Goal: Information Seeking & Learning: Learn about a topic

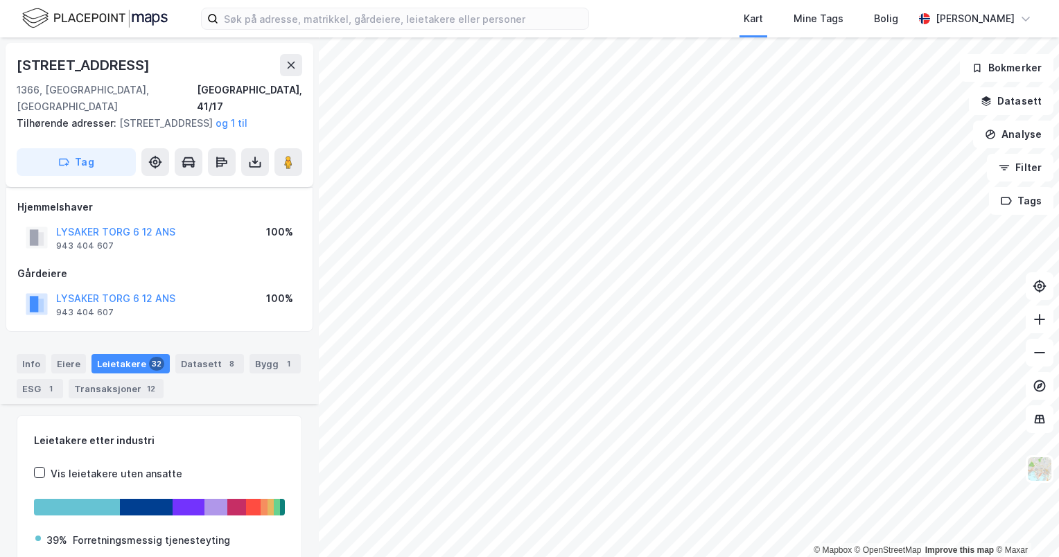
scroll to position [610, 0]
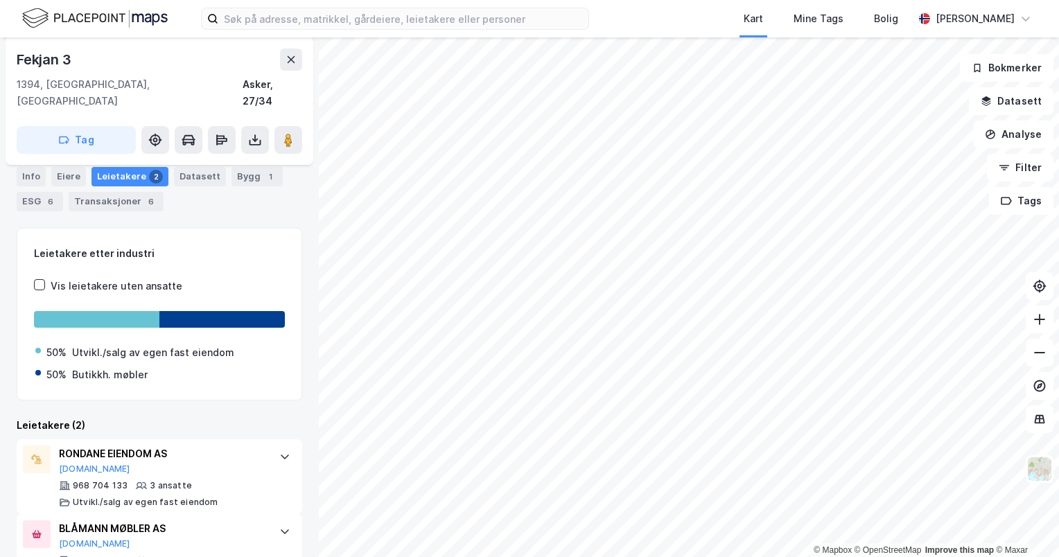
scroll to position [202, 0]
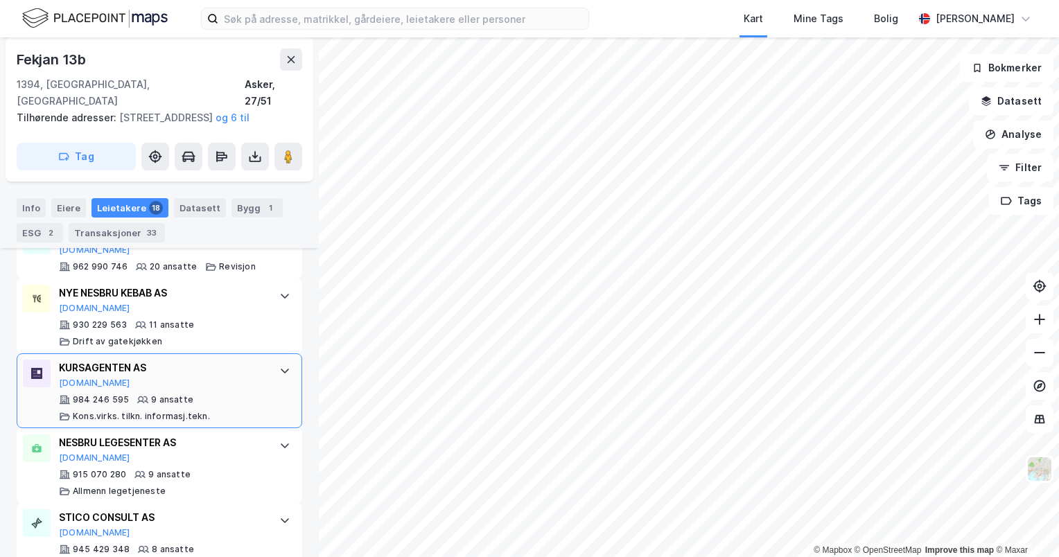
scroll to position [846, 0]
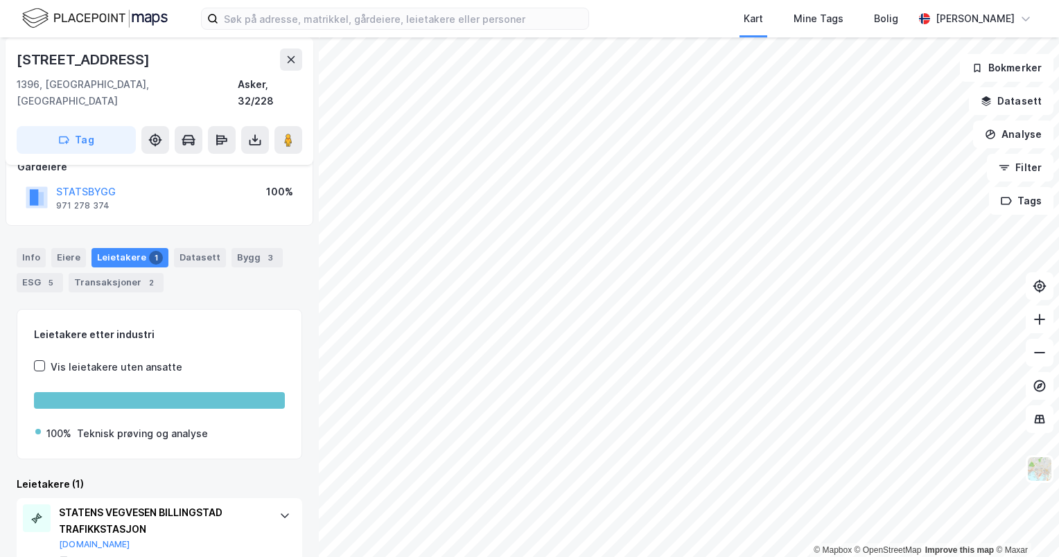
scroll to position [121, 0]
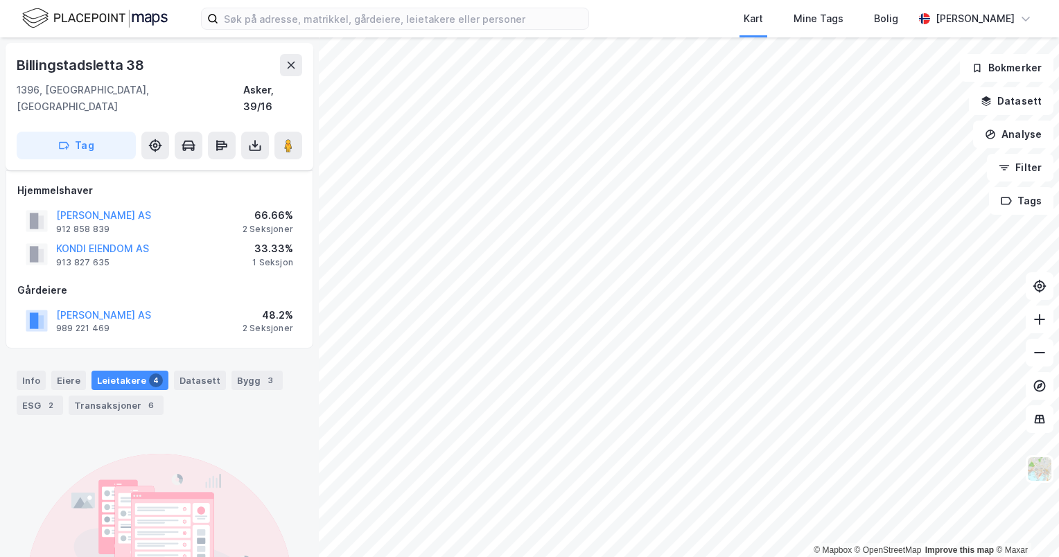
scroll to position [147, 0]
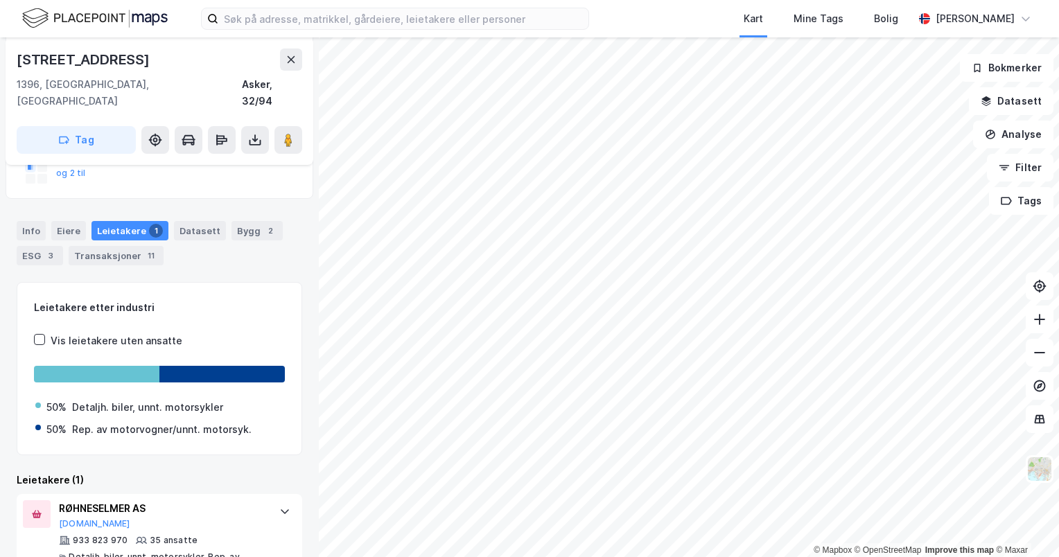
scroll to position [232, 0]
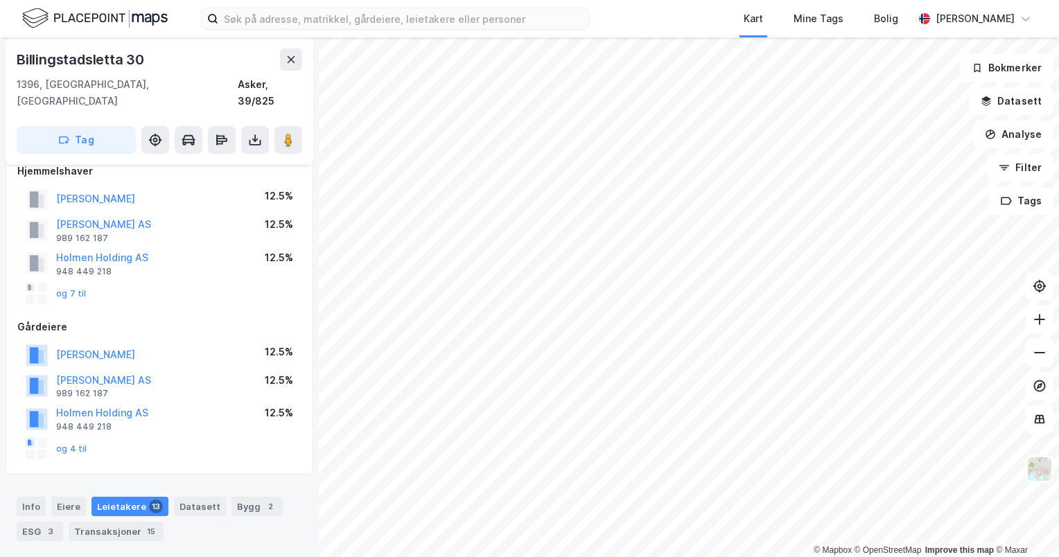
scroll to position [292, 0]
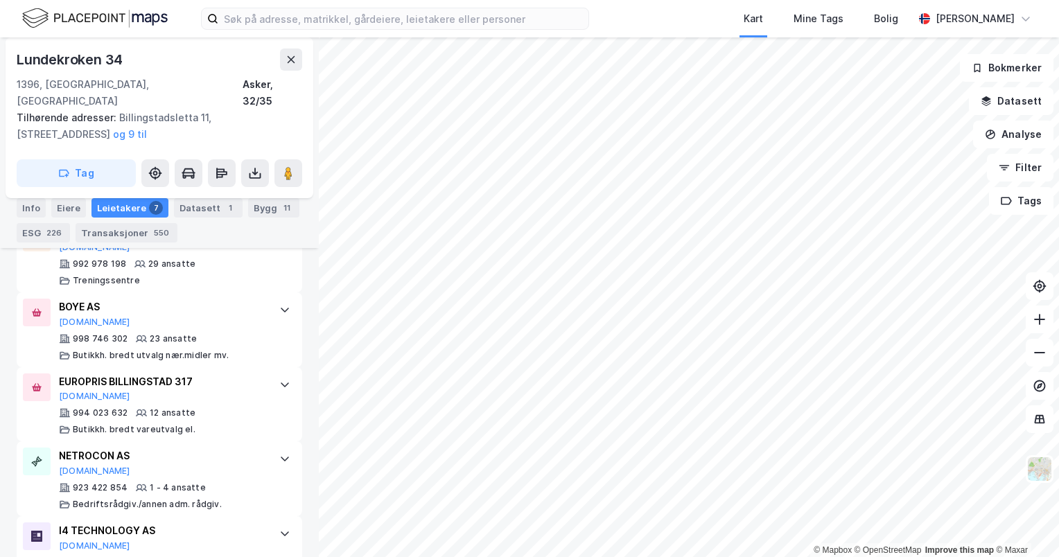
scroll to position [566, 0]
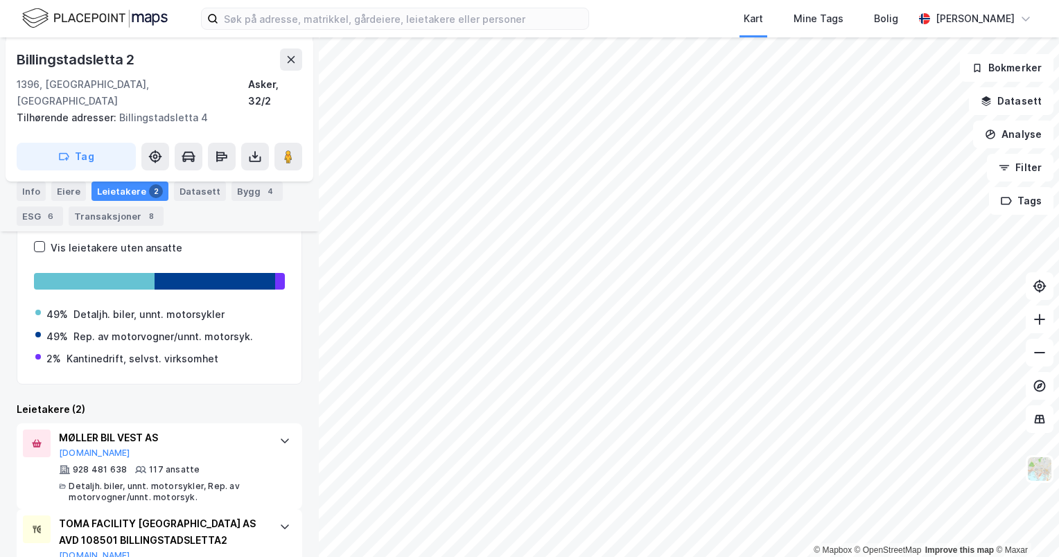
scroll to position [267, 0]
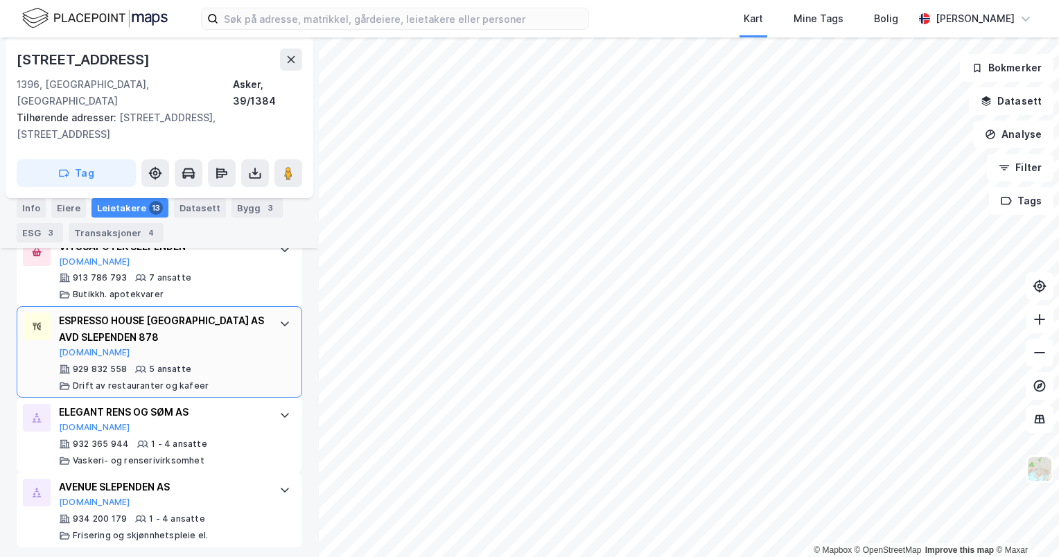
scroll to position [1156, 0]
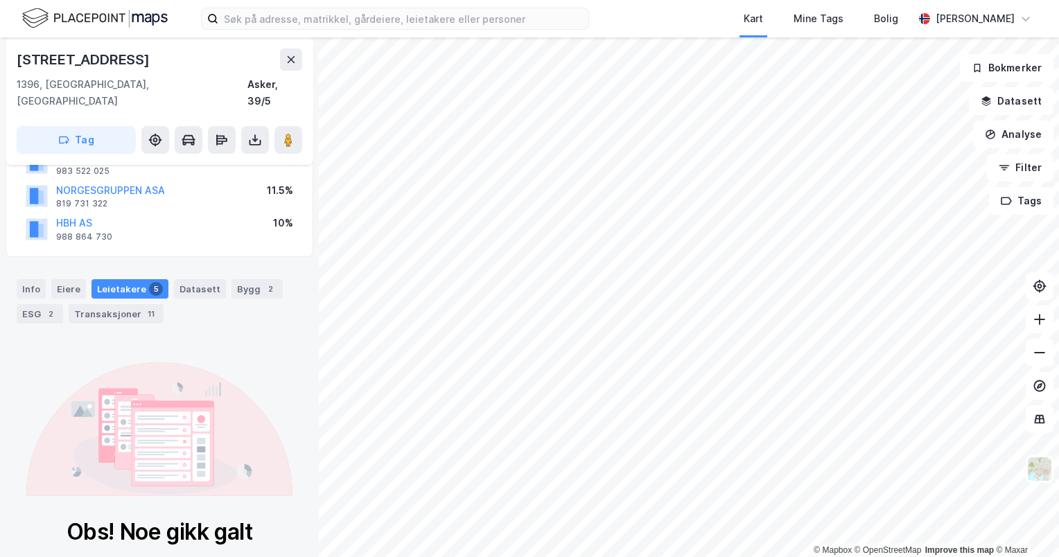
scroll to position [180, 0]
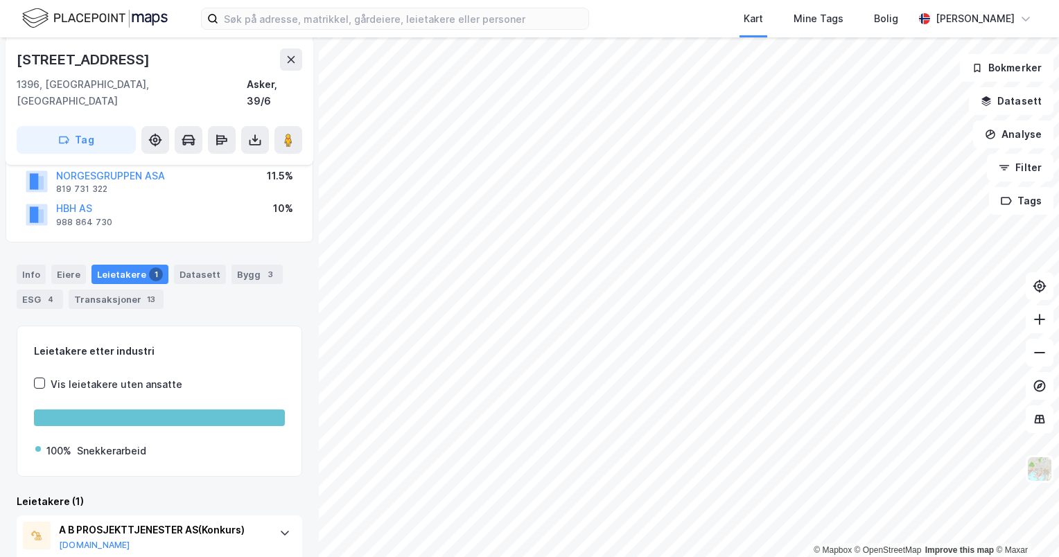
scroll to position [172, 0]
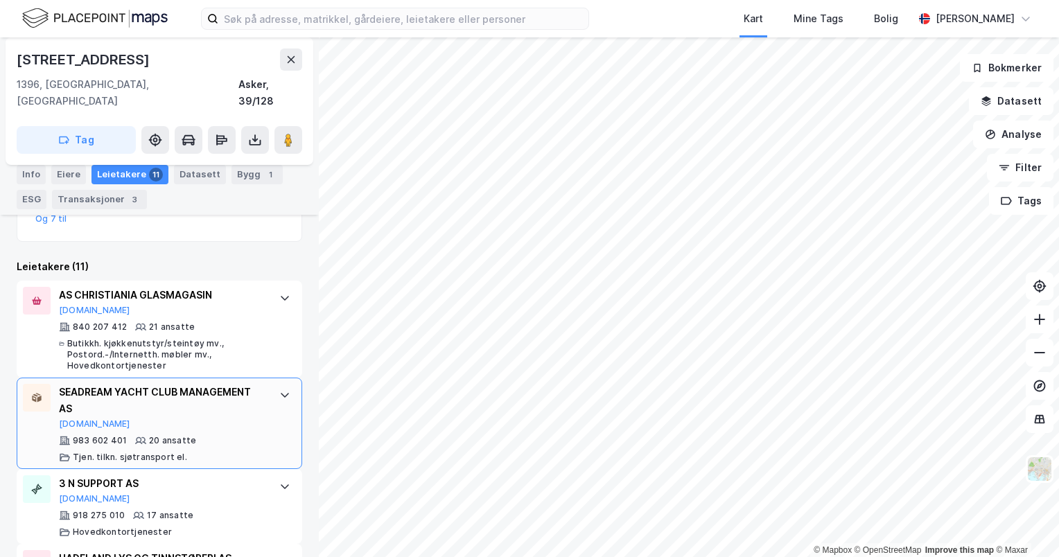
scroll to position [349, 0]
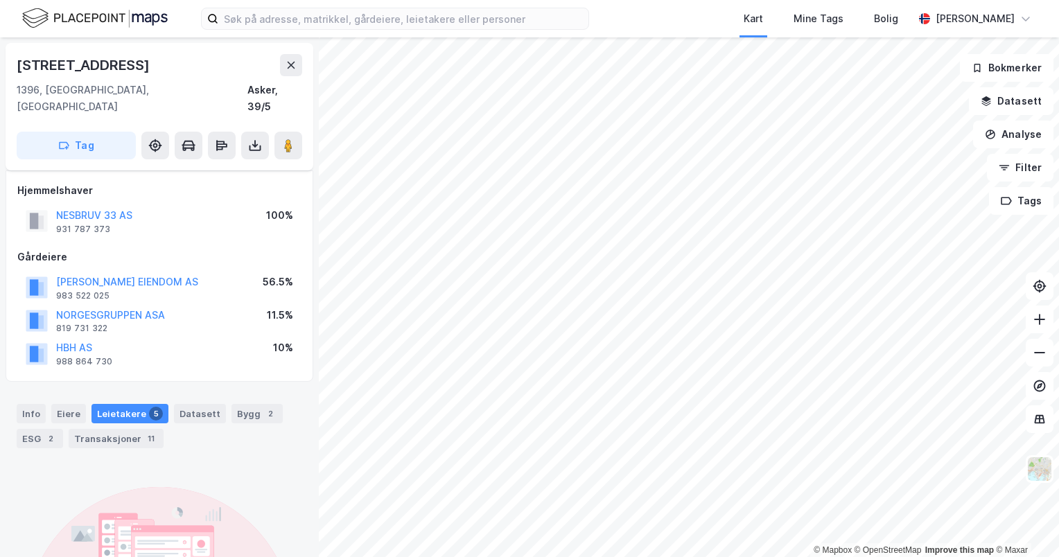
scroll to position [180, 0]
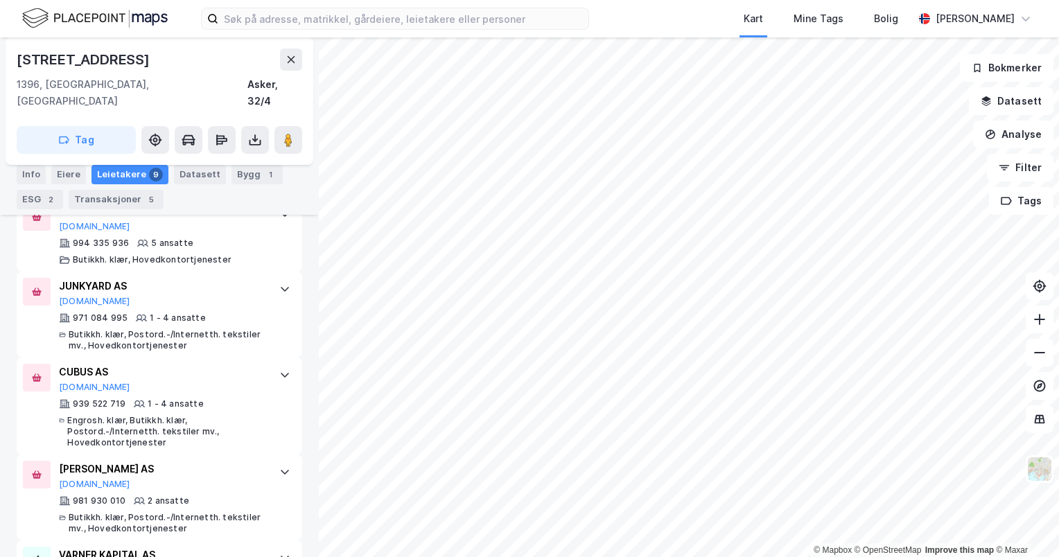
scroll to position [839, 0]
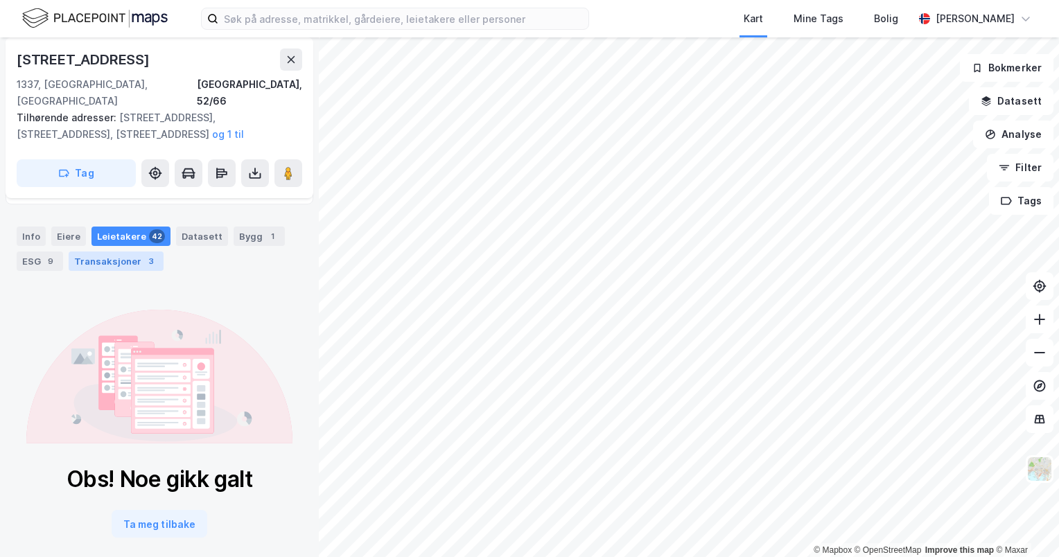
scroll to position [147, 0]
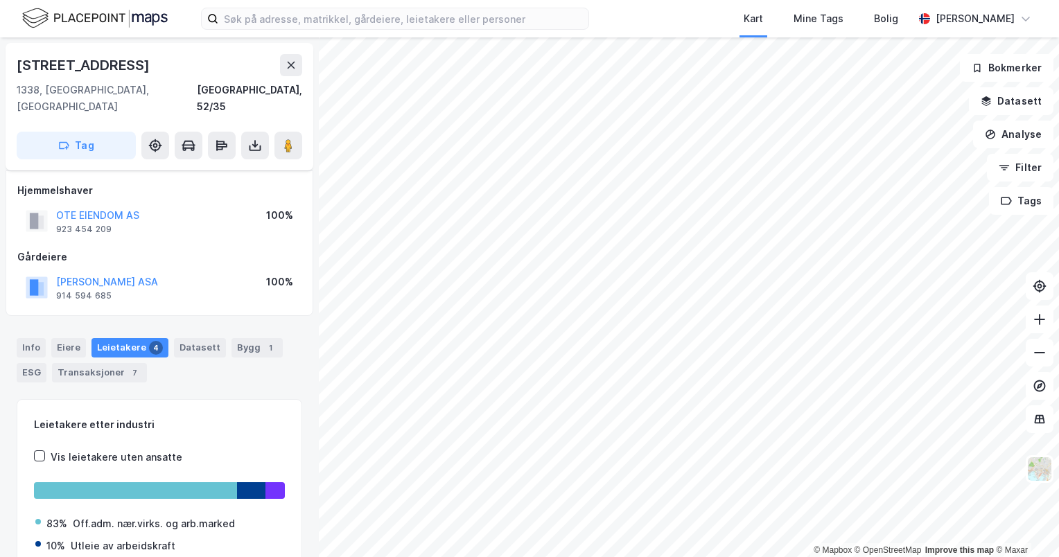
scroll to position [75, 0]
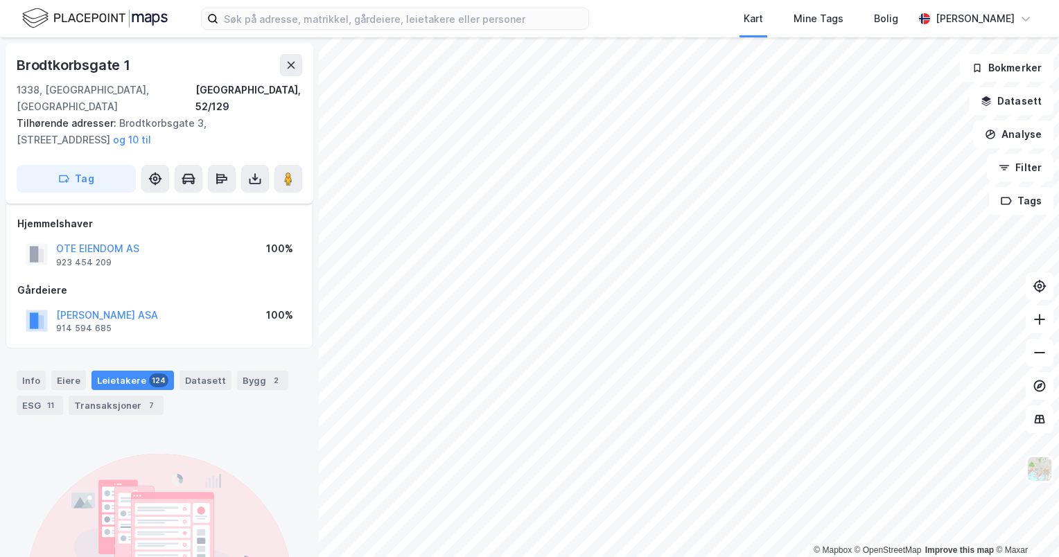
scroll to position [69, 0]
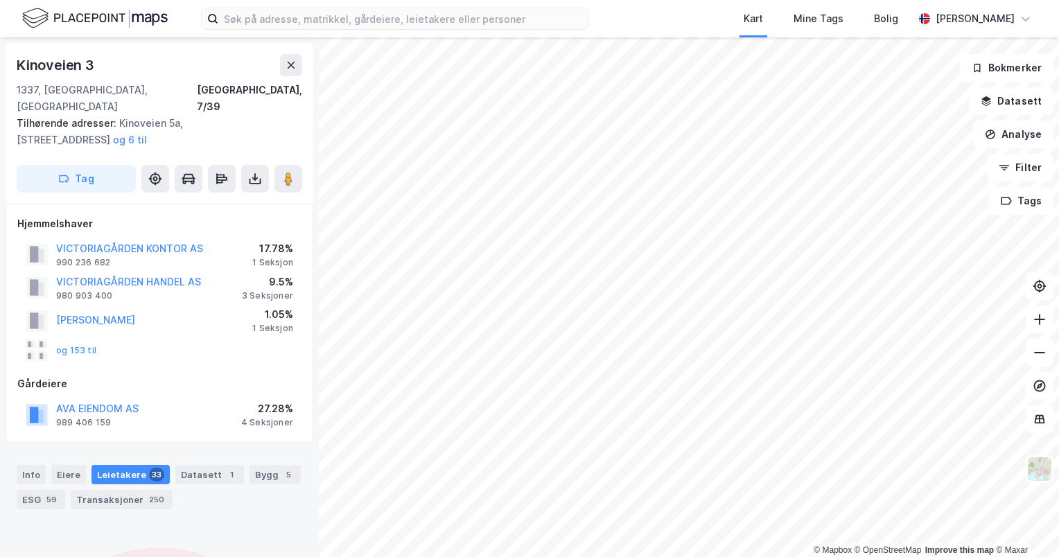
scroll to position [241, 0]
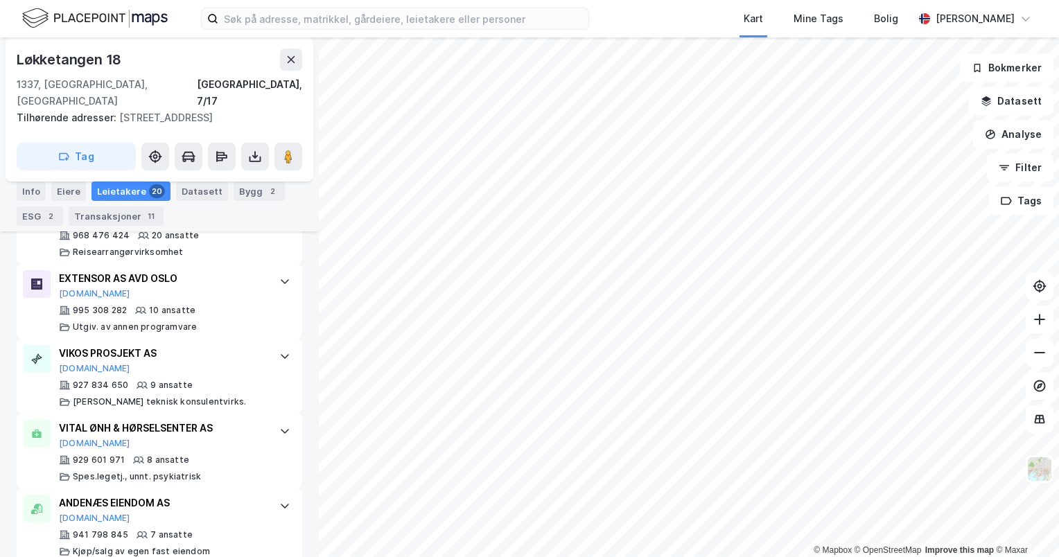
scroll to position [455, 0]
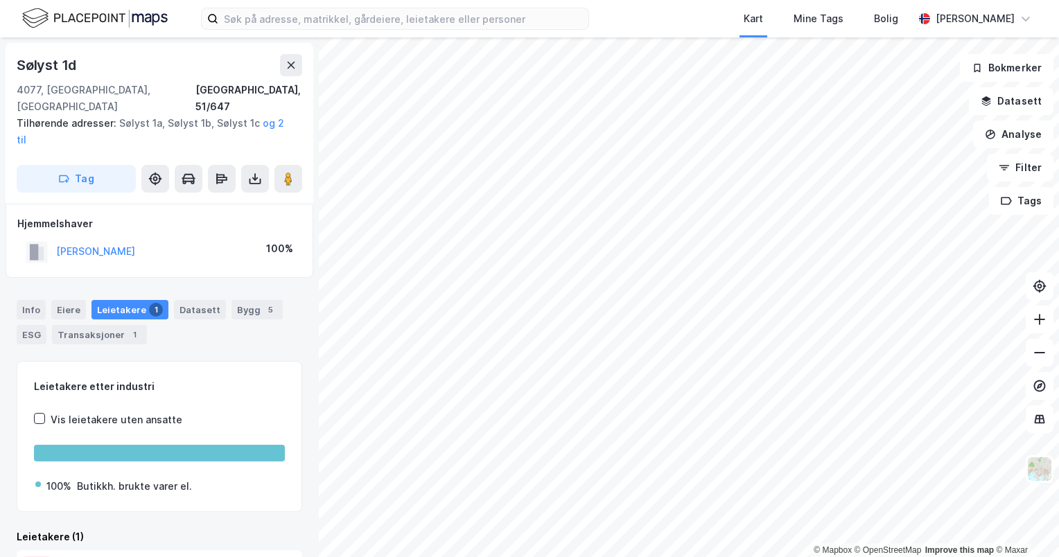
scroll to position [51, 0]
